Goal: Use online tool/utility: Use online tool/utility

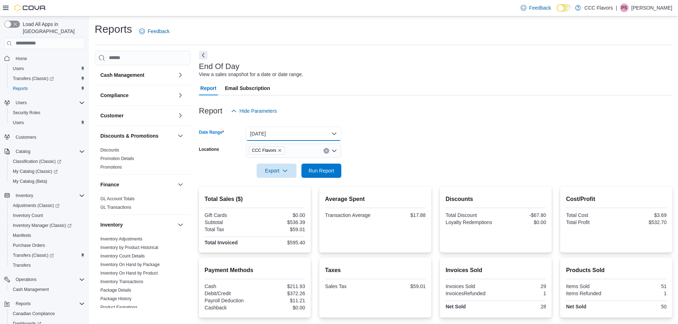
click at [313, 131] on button "[DATE]" at bounding box center [293, 134] width 95 height 14
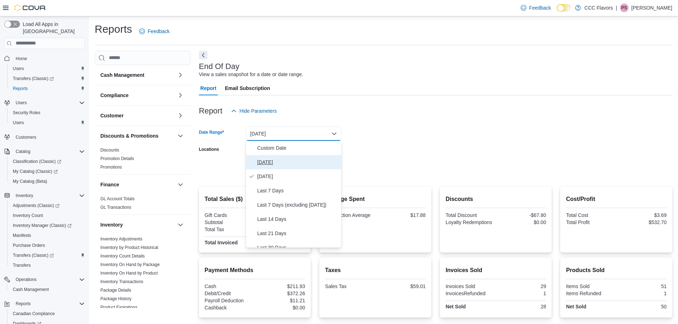
click at [266, 165] on span "[DATE]" at bounding box center [297, 162] width 81 height 9
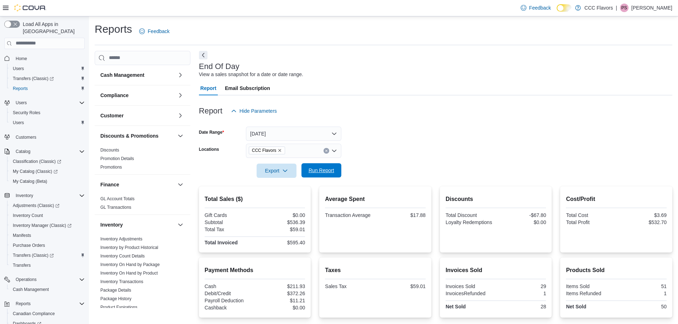
click at [325, 168] on span "Run Report" at bounding box center [322, 170] width 26 height 7
click at [25, 321] on span "Dashboards" at bounding box center [27, 324] width 28 height 6
